Goal: Transaction & Acquisition: Purchase product/service

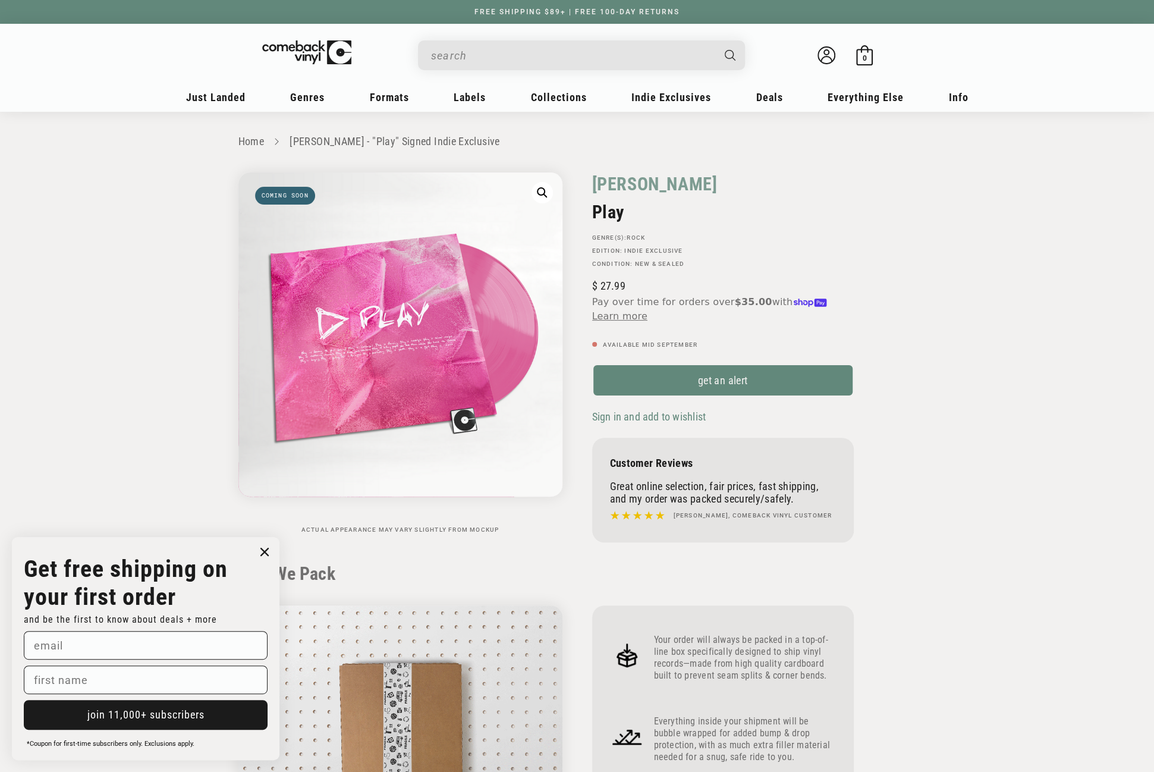
click at [506, 58] on input "When autocomplete results are available use up and down arrows to review and en…" at bounding box center [572, 55] width 282 height 24
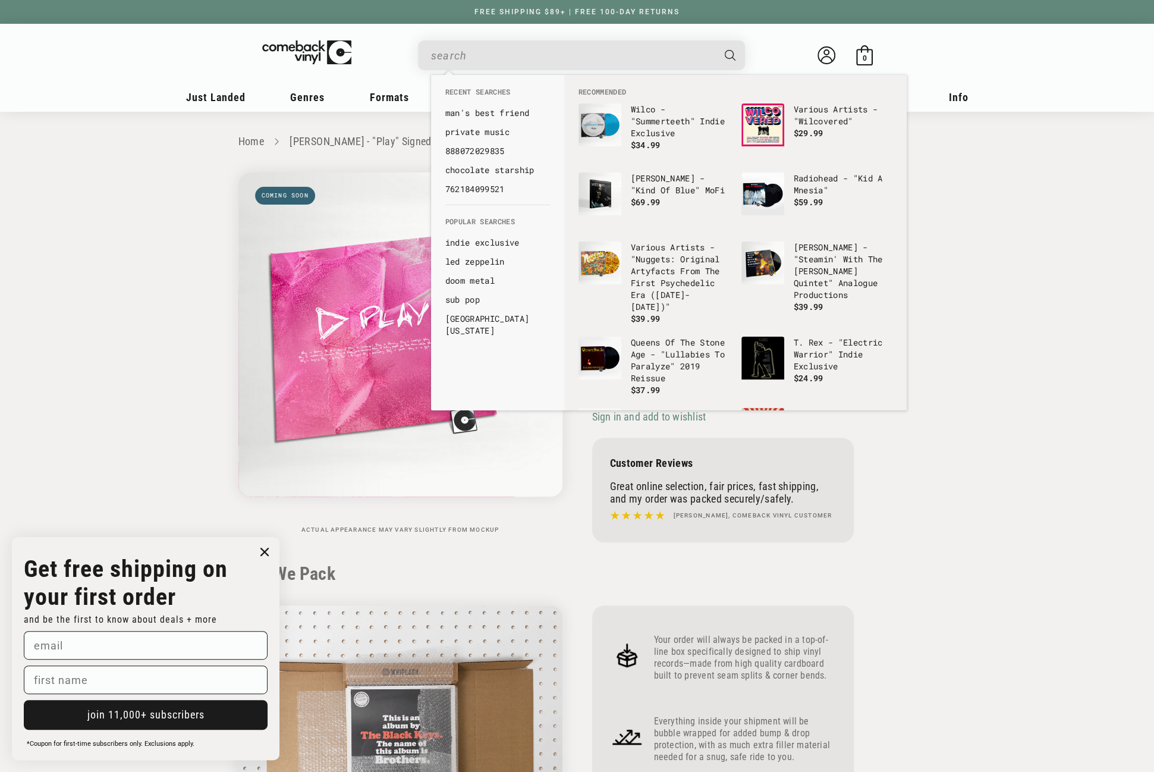
paste input "194399914311"
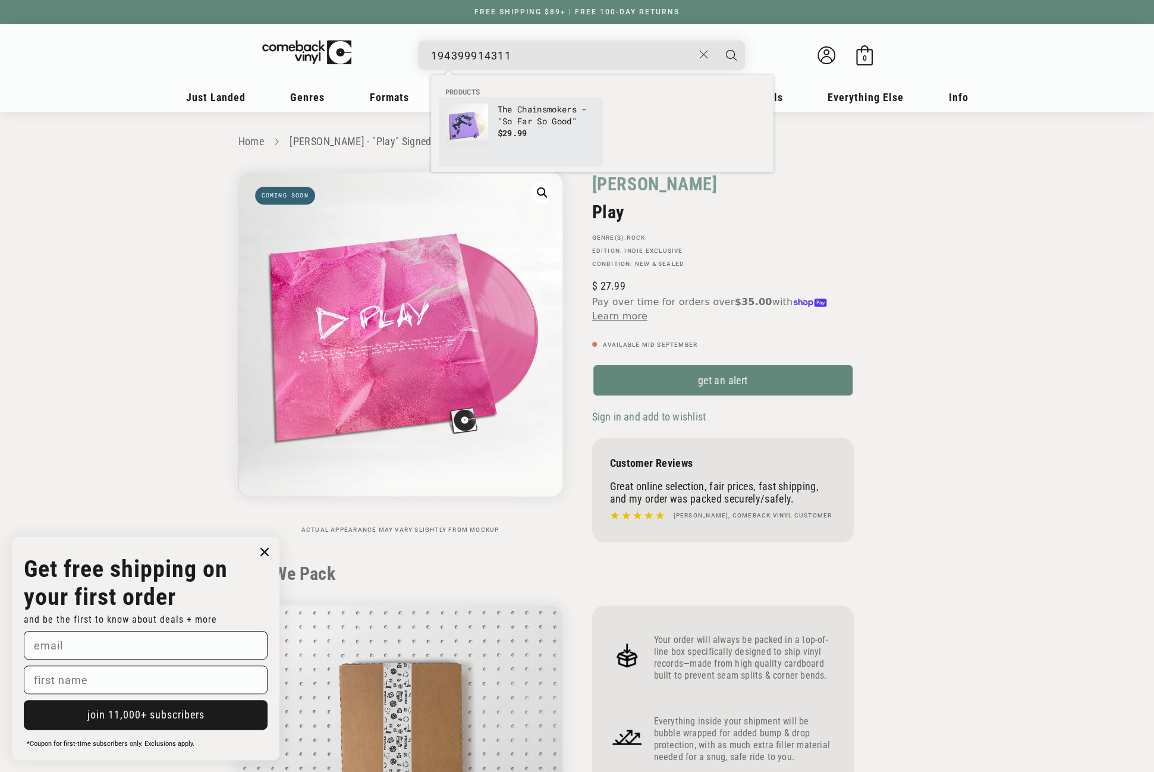
type input "194399914311"
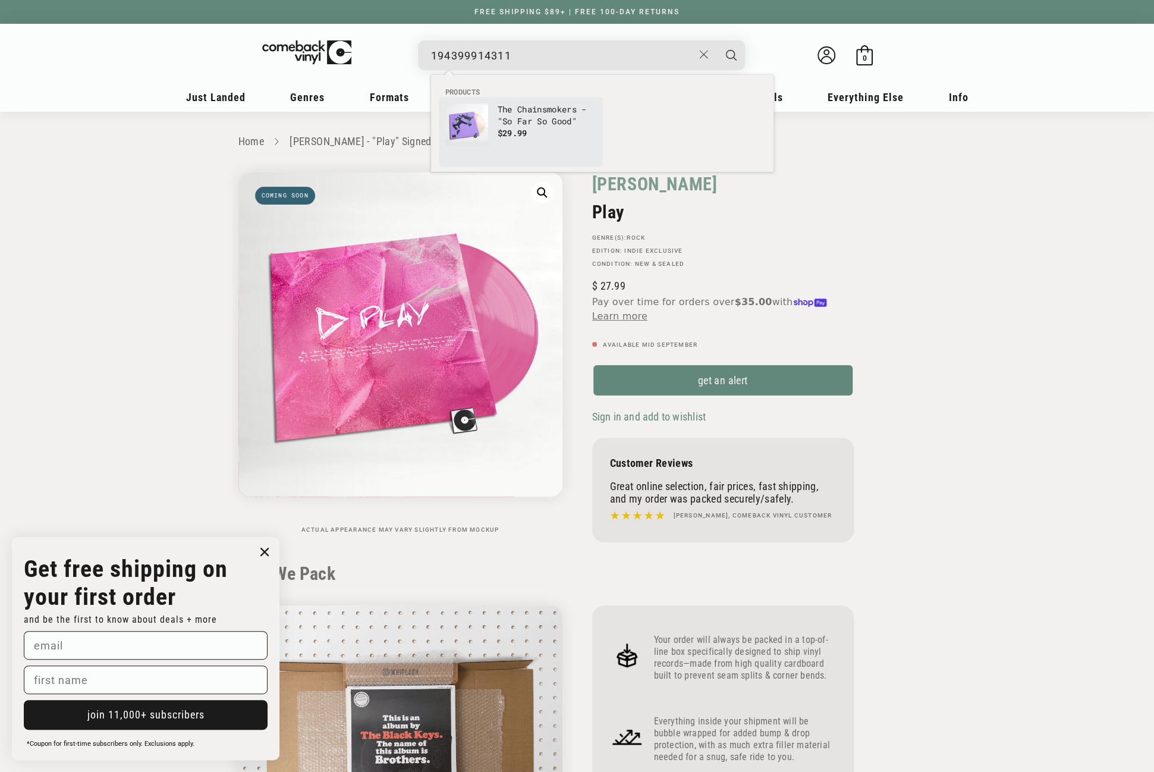
click at [498, 117] on p "The Chainsmokers - "So Far So Good"" at bounding box center [547, 115] width 99 height 24
